Goal: Transaction & Acquisition: Download file/media

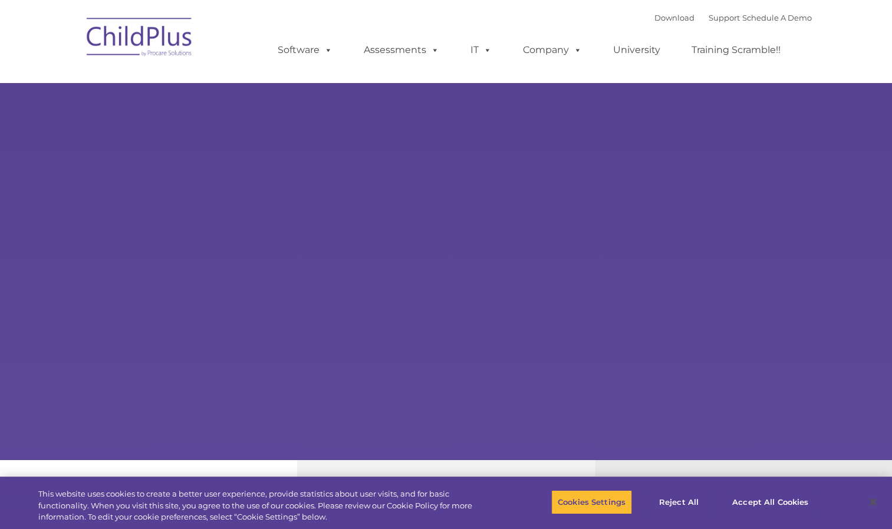
select select "MEDIUM"
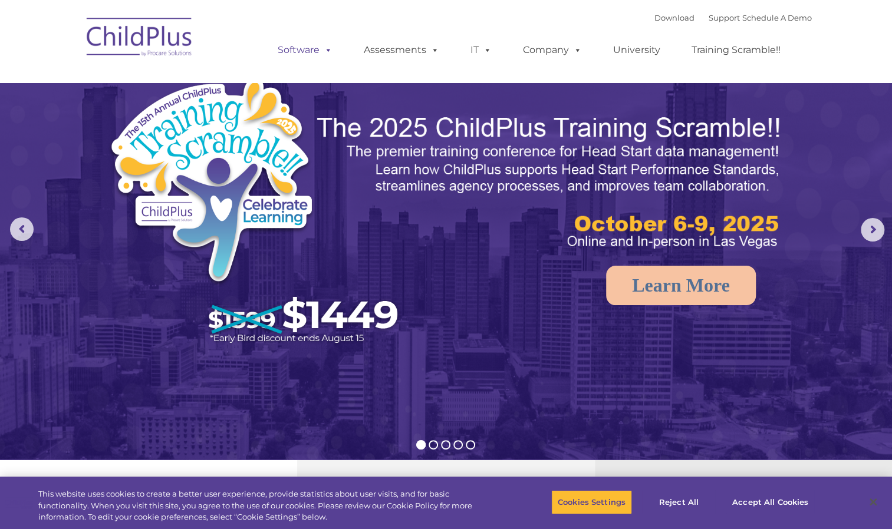
click at [307, 48] on link "Software" at bounding box center [305, 50] width 78 height 24
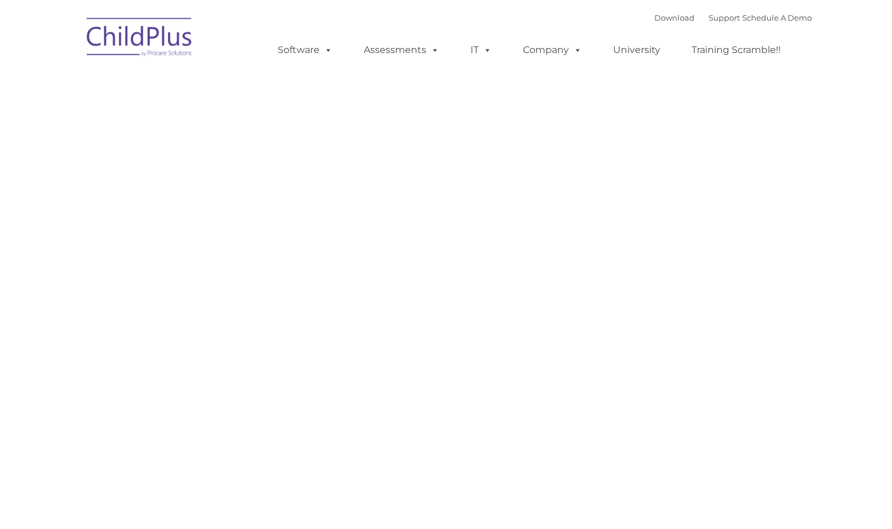
type input ""
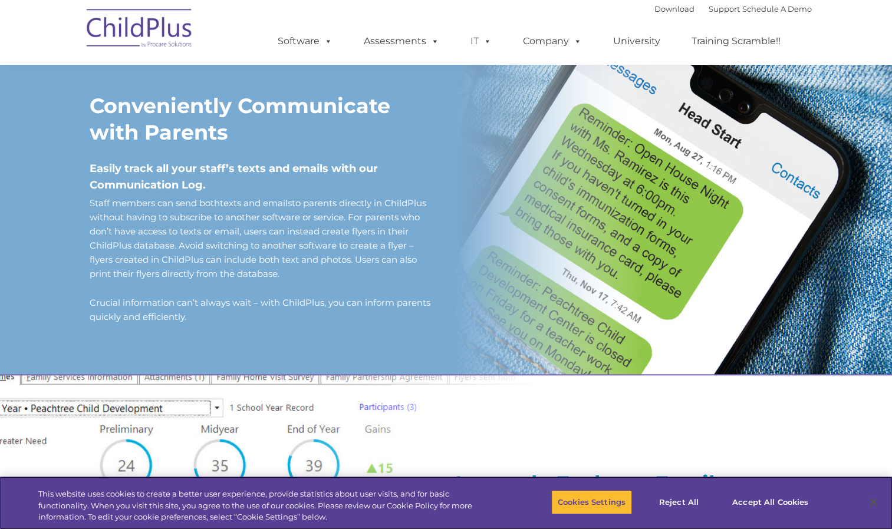
scroll to position [979, 0]
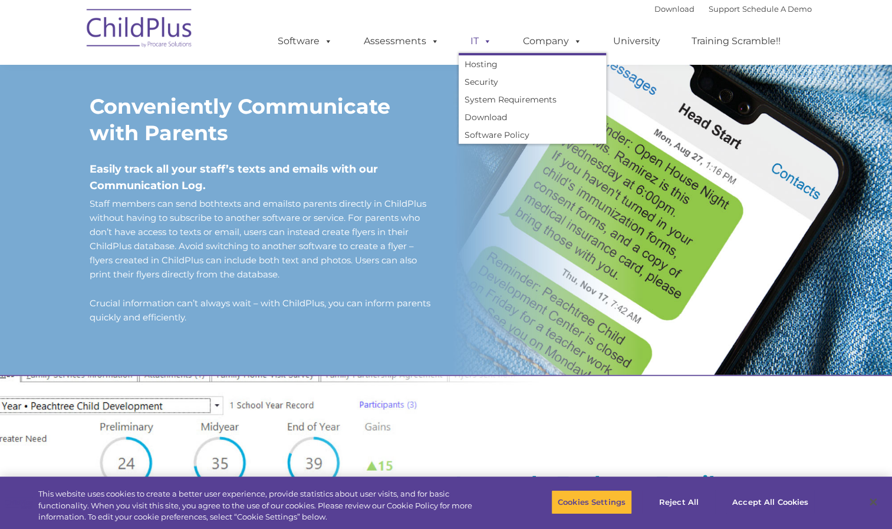
click at [471, 47] on link "IT" at bounding box center [481, 41] width 45 height 24
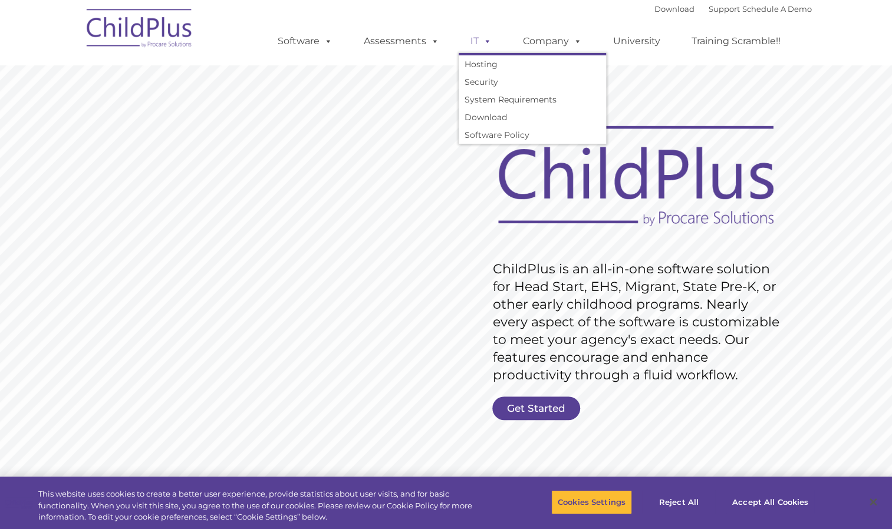
click at [473, 42] on link "IT" at bounding box center [481, 41] width 45 height 24
click at [497, 113] on link "Download" at bounding box center [532, 117] width 147 height 18
click at [469, 39] on link "IT" at bounding box center [481, 41] width 45 height 24
click at [471, 37] on link "IT" at bounding box center [481, 41] width 45 height 24
click at [496, 114] on link "Download" at bounding box center [532, 117] width 147 height 18
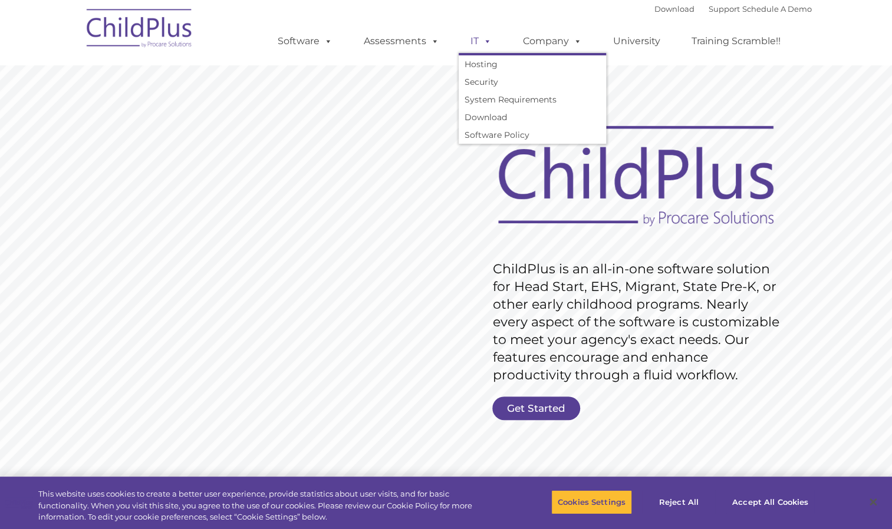
click at [479, 44] on span at bounding box center [485, 40] width 13 height 11
click at [664, 7] on link "Download" at bounding box center [674, 8] width 40 height 9
